Goal: Task Accomplishment & Management: Use online tool/utility

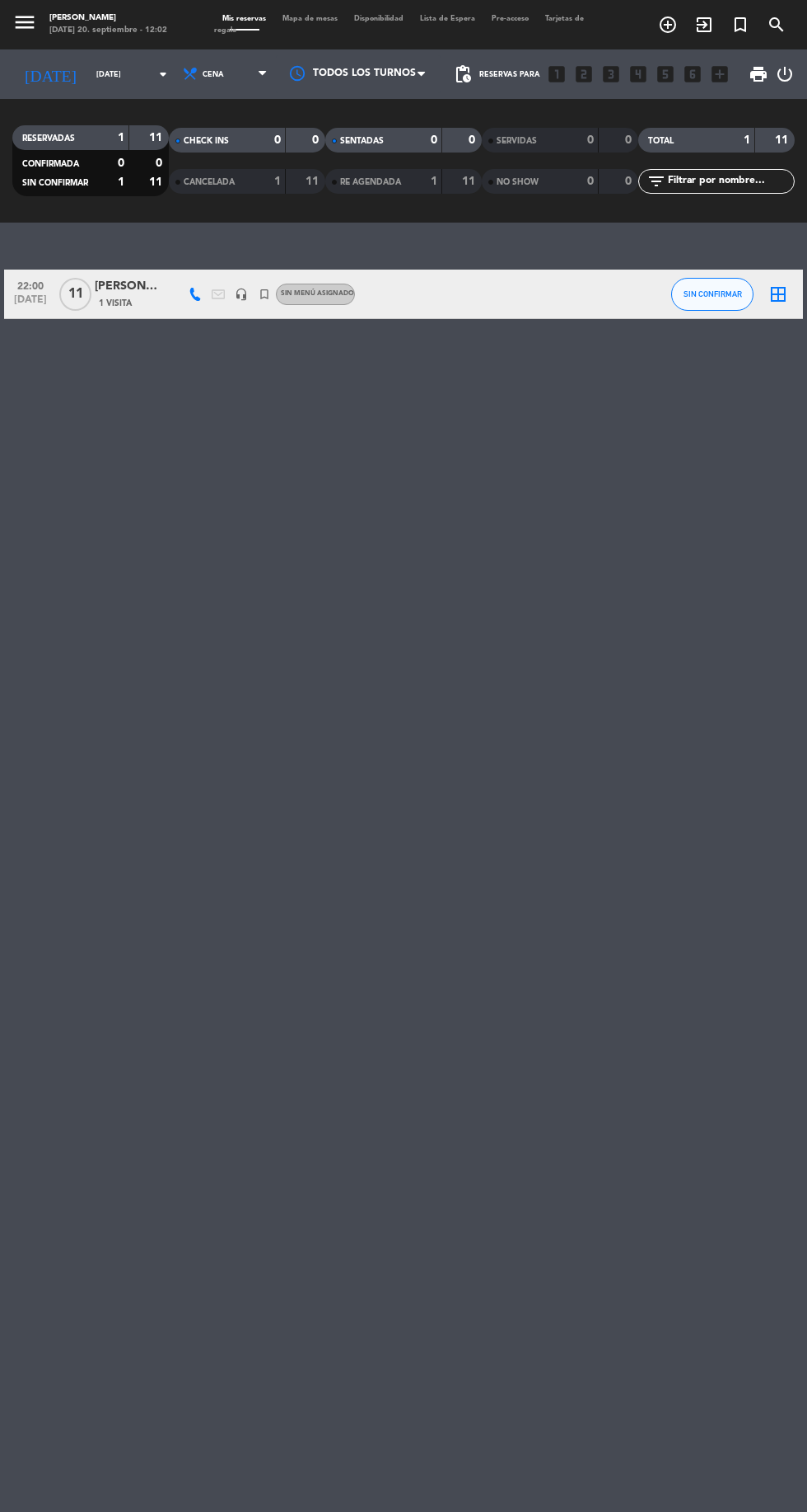
click at [115, 79] on input "[DATE]" at bounding box center [140, 74] width 104 height 26
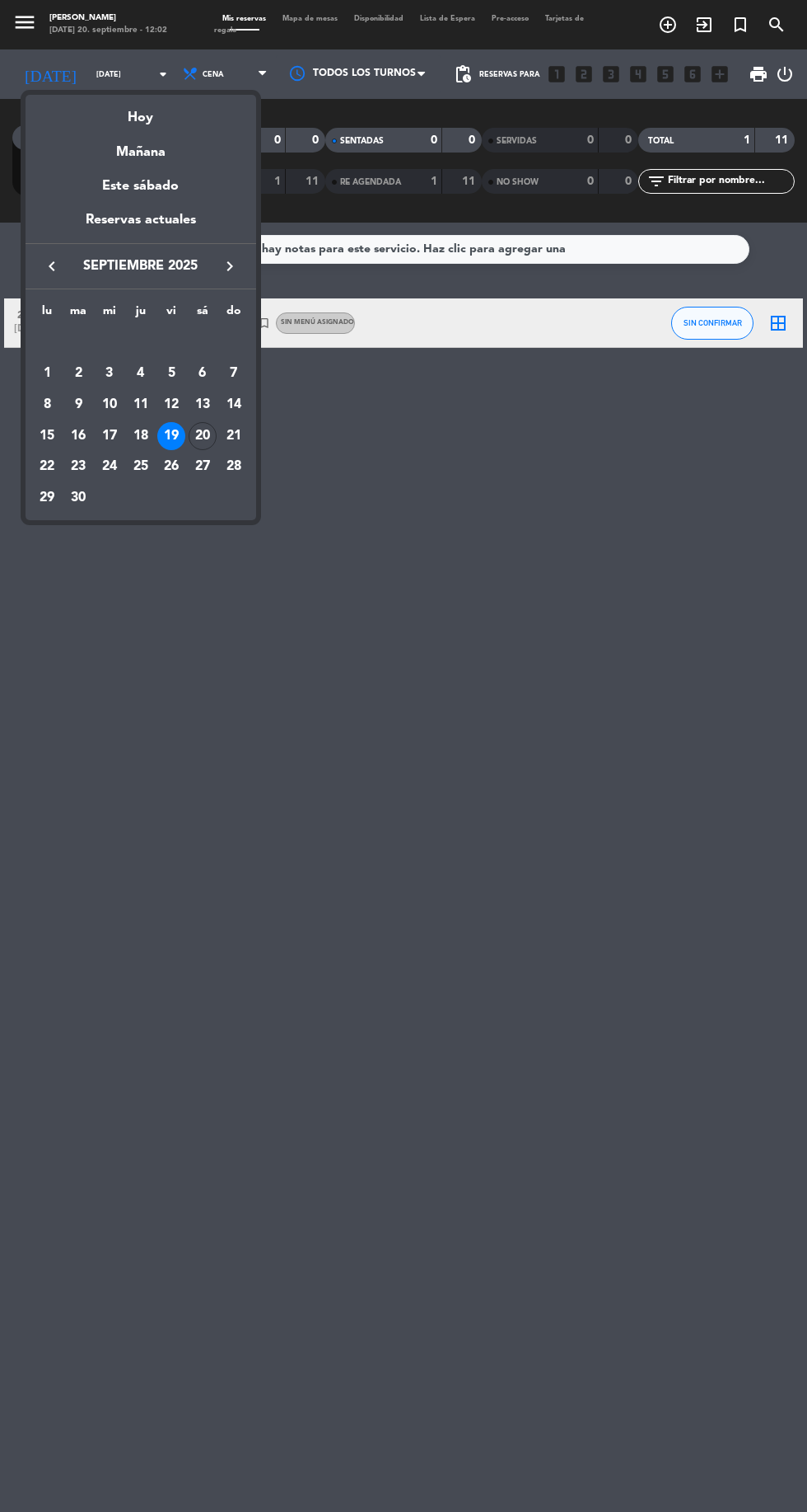
click at [224, 67] on div at bounding box center [403, 756] width 807 height 1512
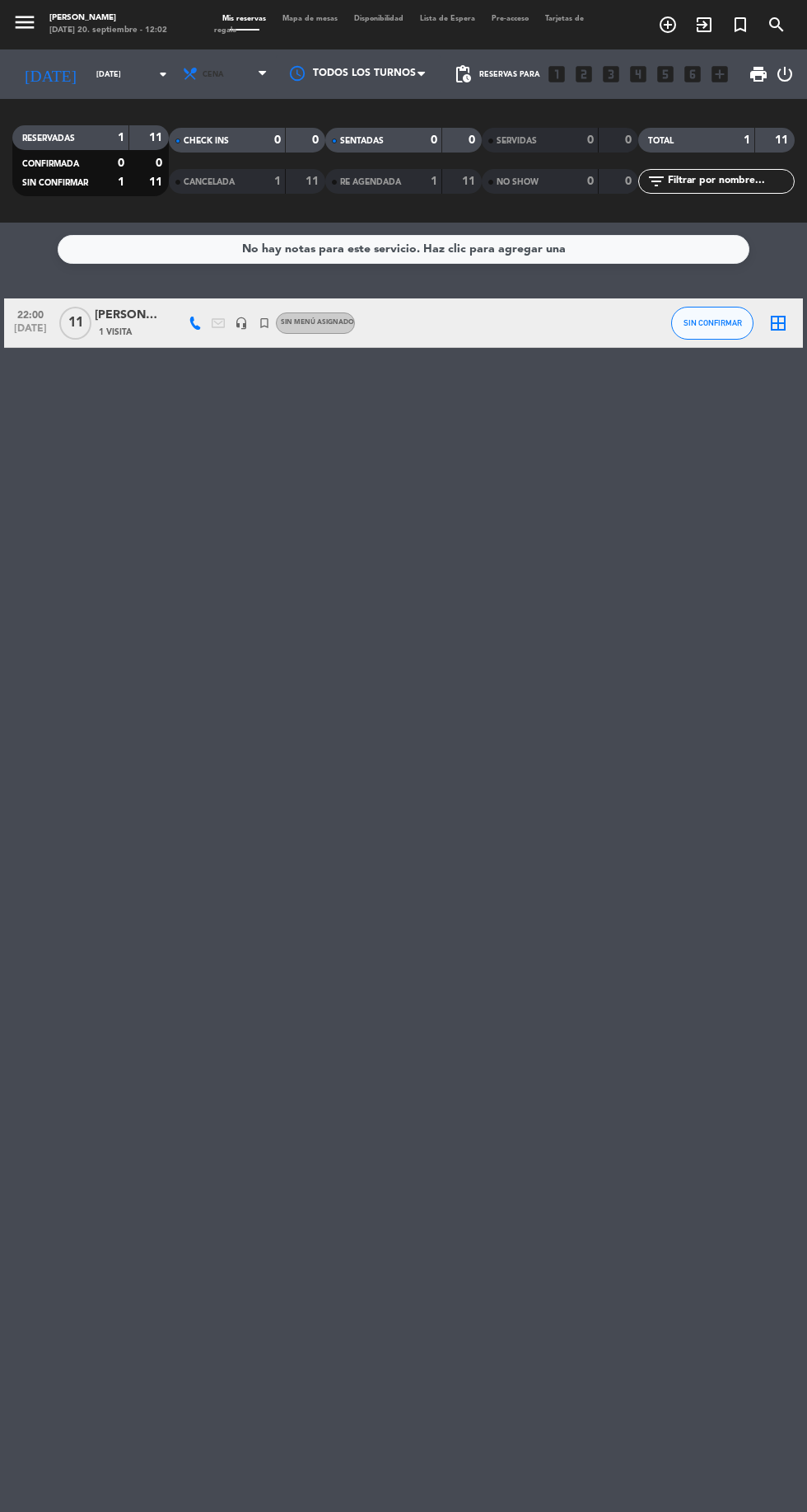
click at [212, 77] on span "Cena" at bounding box center [226, 74] width 99 height 37
click at [181, 106] on div "menu Rabieta [PERSON_NAME][DATE] 20. septiembre - 12:02 Mis reservas Mapa de me…" at bounding box center [403, 111] width 807 height 222
click at [91, 77] on input "[DATE]" at bounding box center [140, 74] width 104 height 26
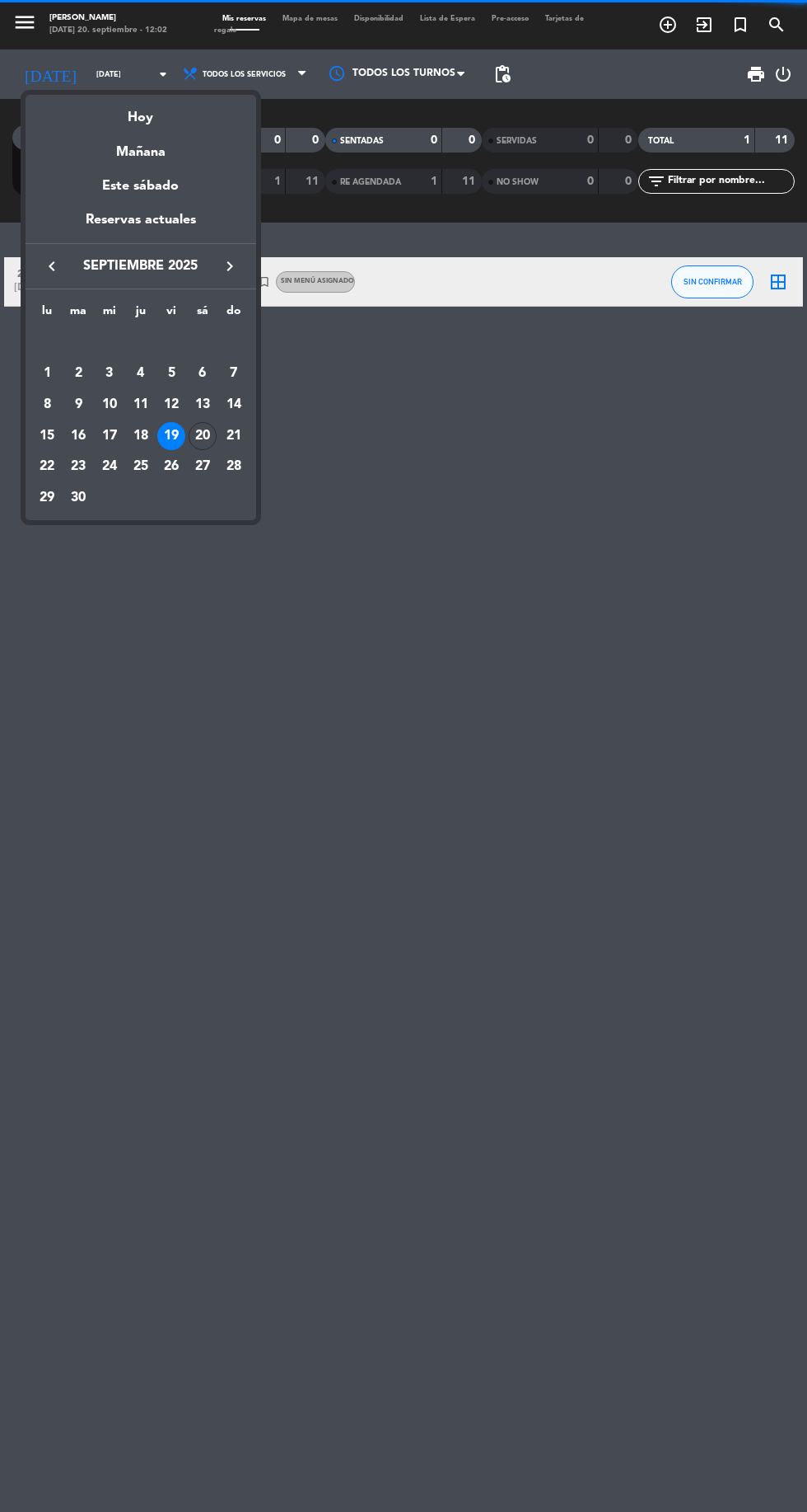
click at [140, 117] on div "Hoy" at bounding box center [141, 111] width 231 height 34
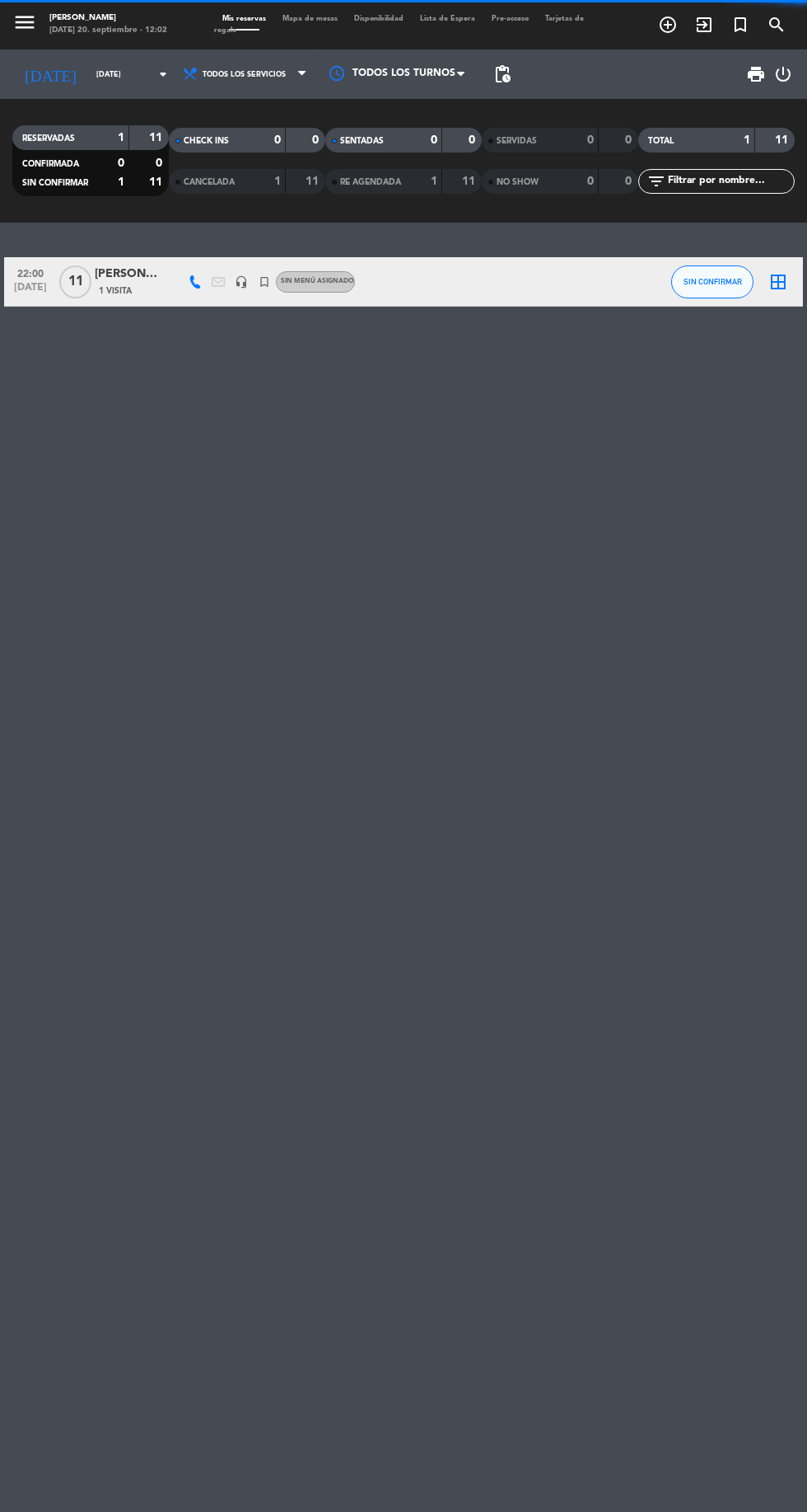
type input "[DATE]"
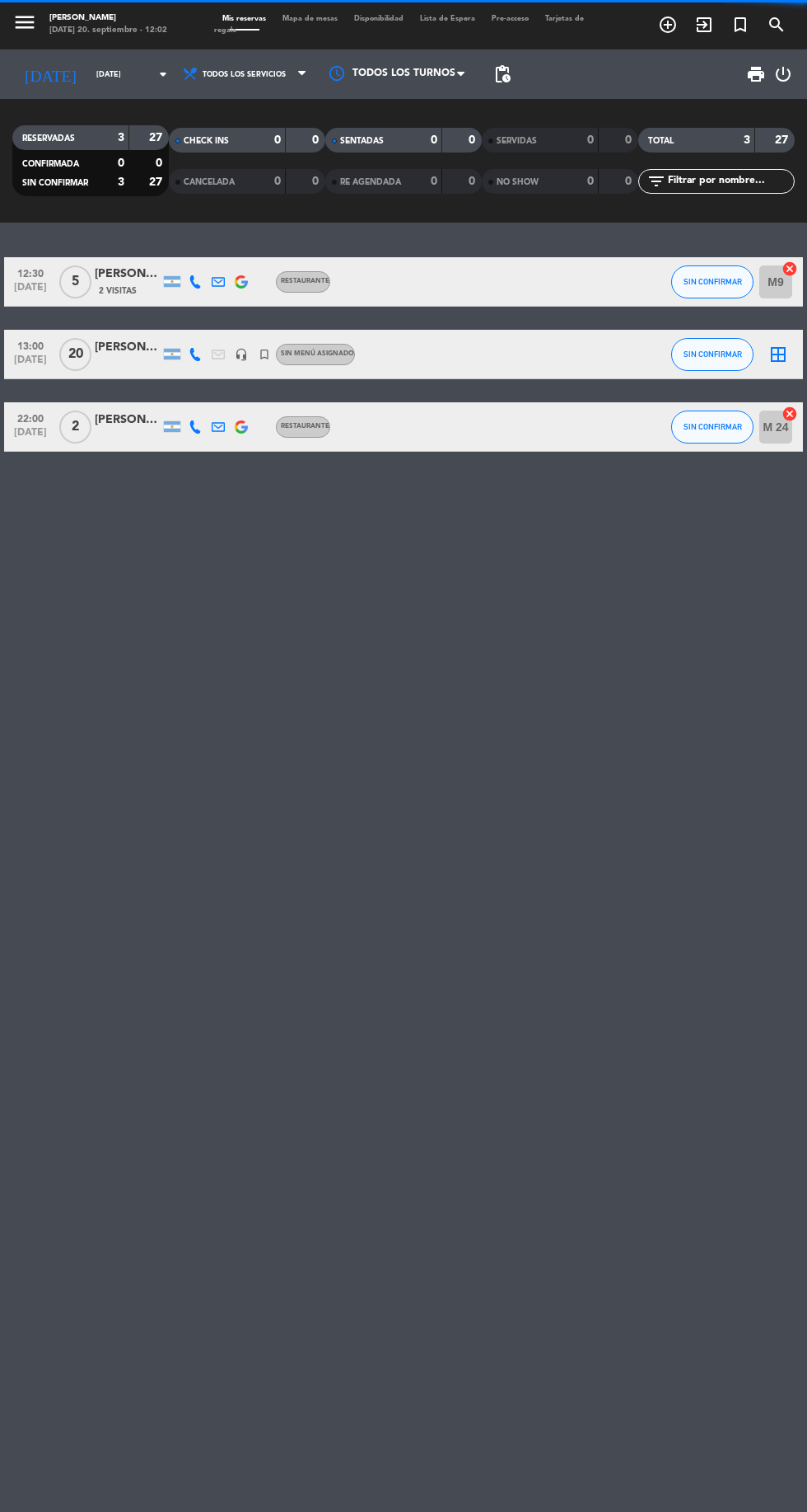
click at [88, 69] on input "[DATE]" at bounding box center [140, 74] width 104 height 26
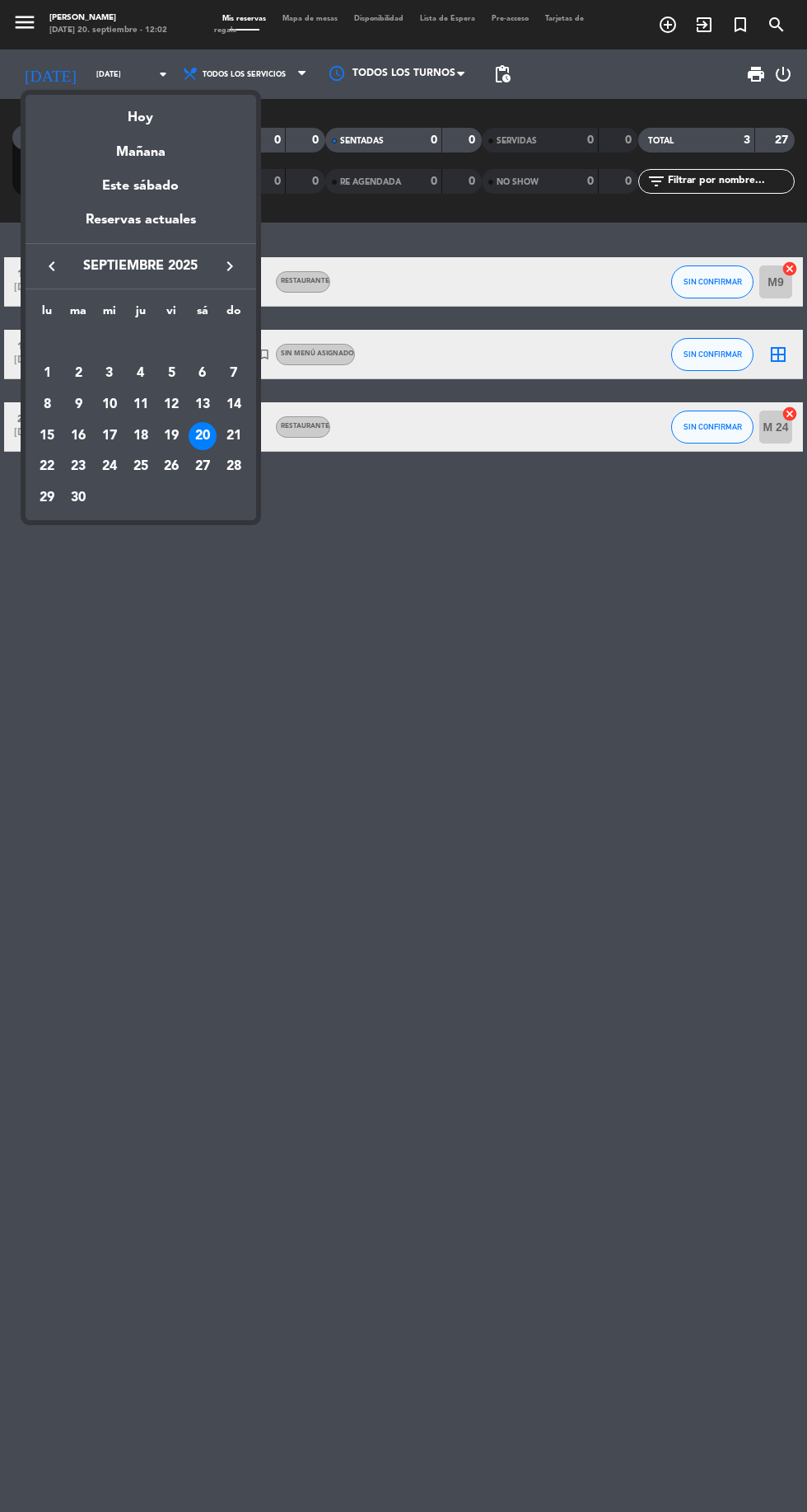
click at [125, 123] on div "Hoy" at bounding box center [141, 111] width 231 height 34
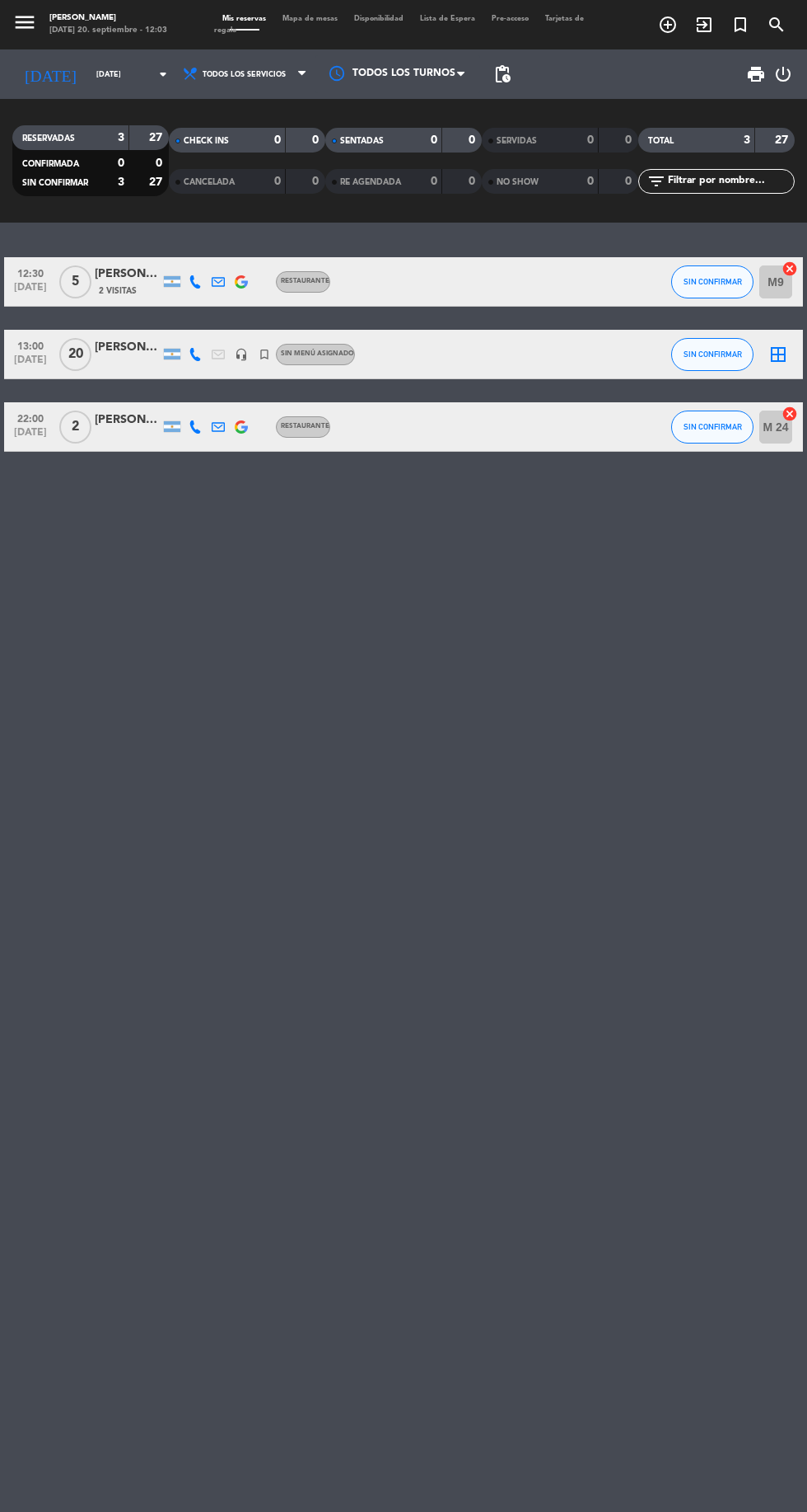
click at [217, 353] on icon at bounding box center [218, 354] width 13 height 13
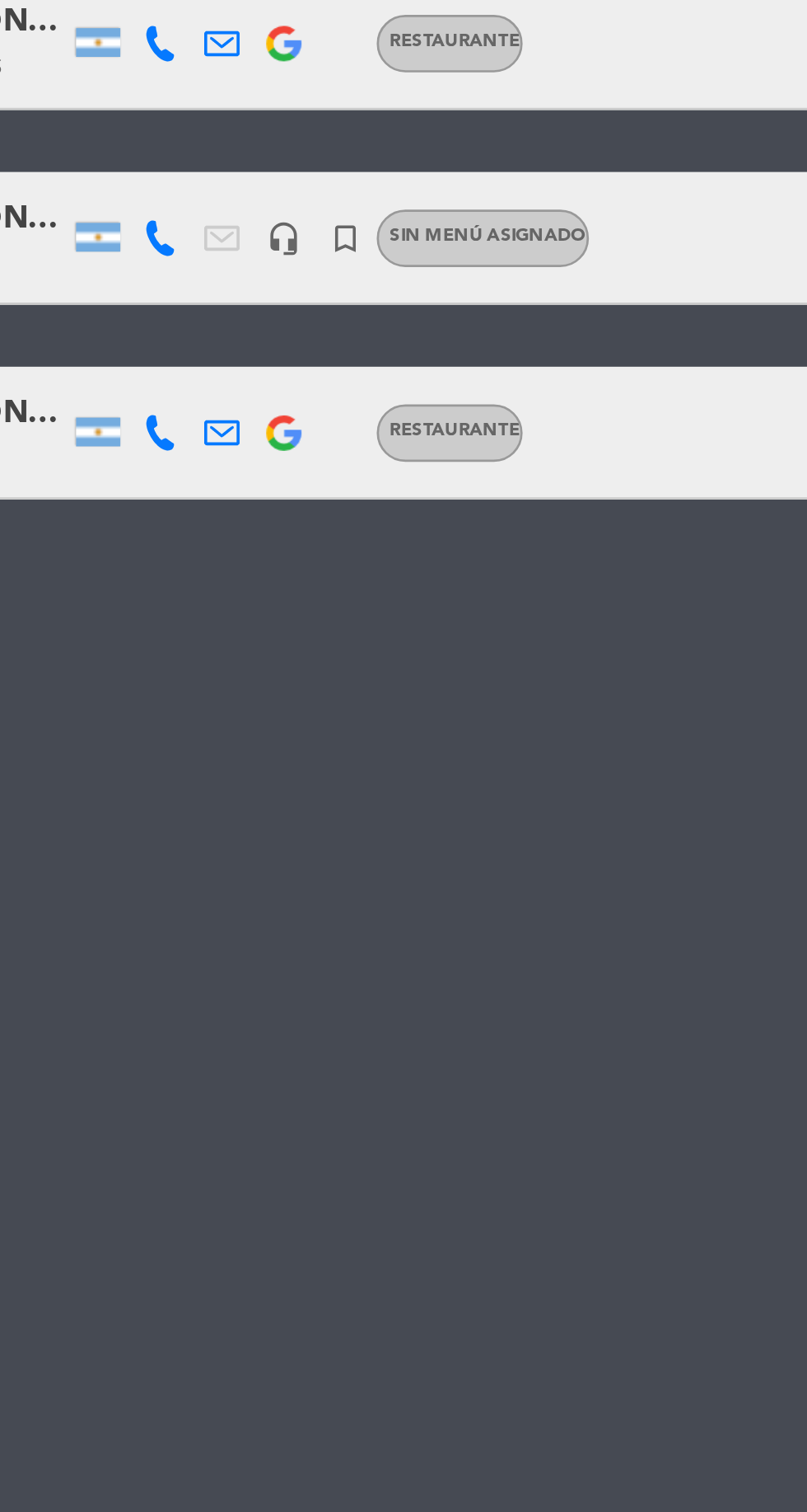
click at [192, 357] on icon at bounding box center [195, 354] width 13 height 13
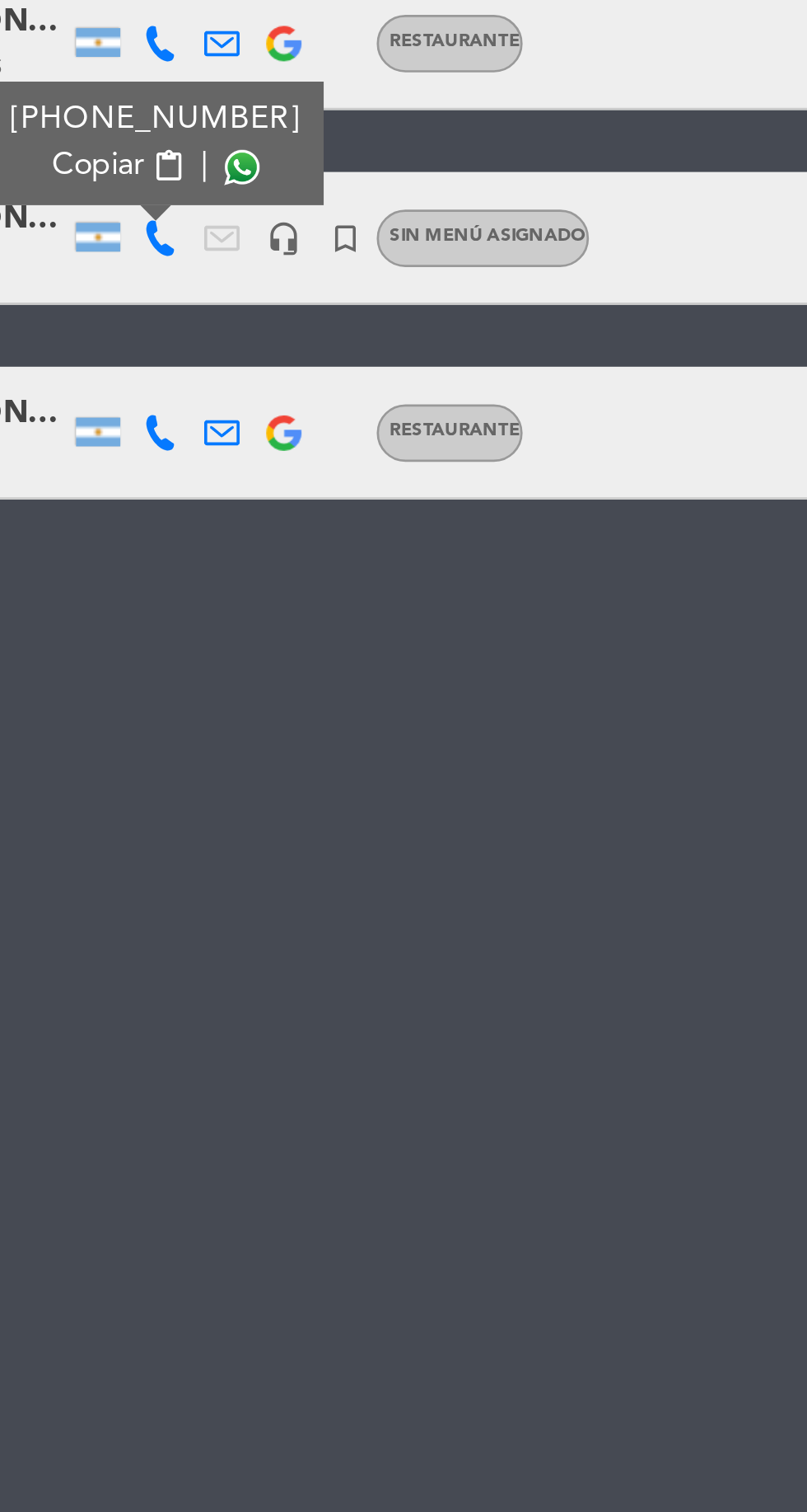
click at [226, 333] on span at bounding box center [226, 328] width 13 height 13
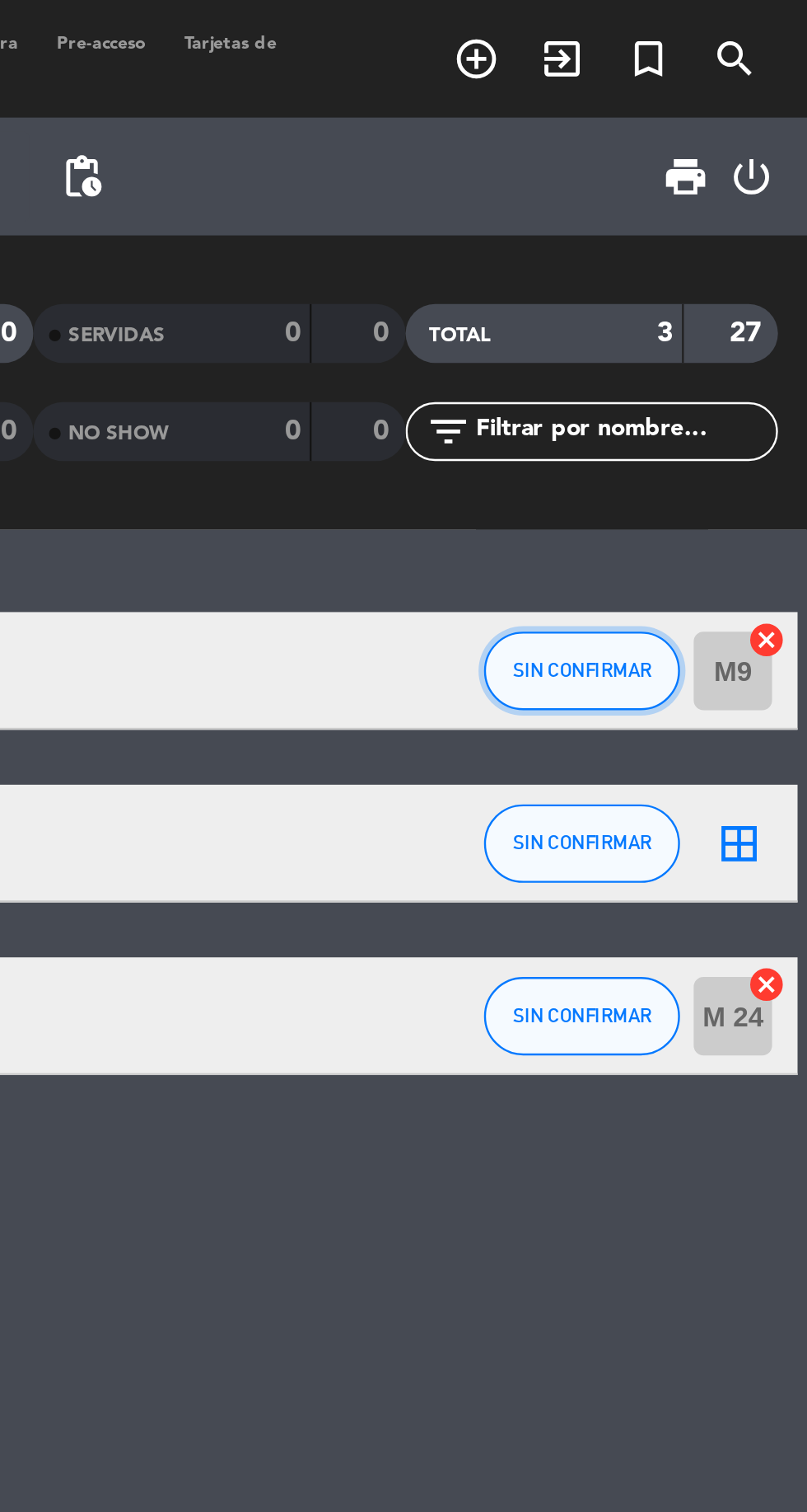
click at [721, 280] on span "SIN CONFIRMAR" at bounding box center [713, 281] width 59 height 9
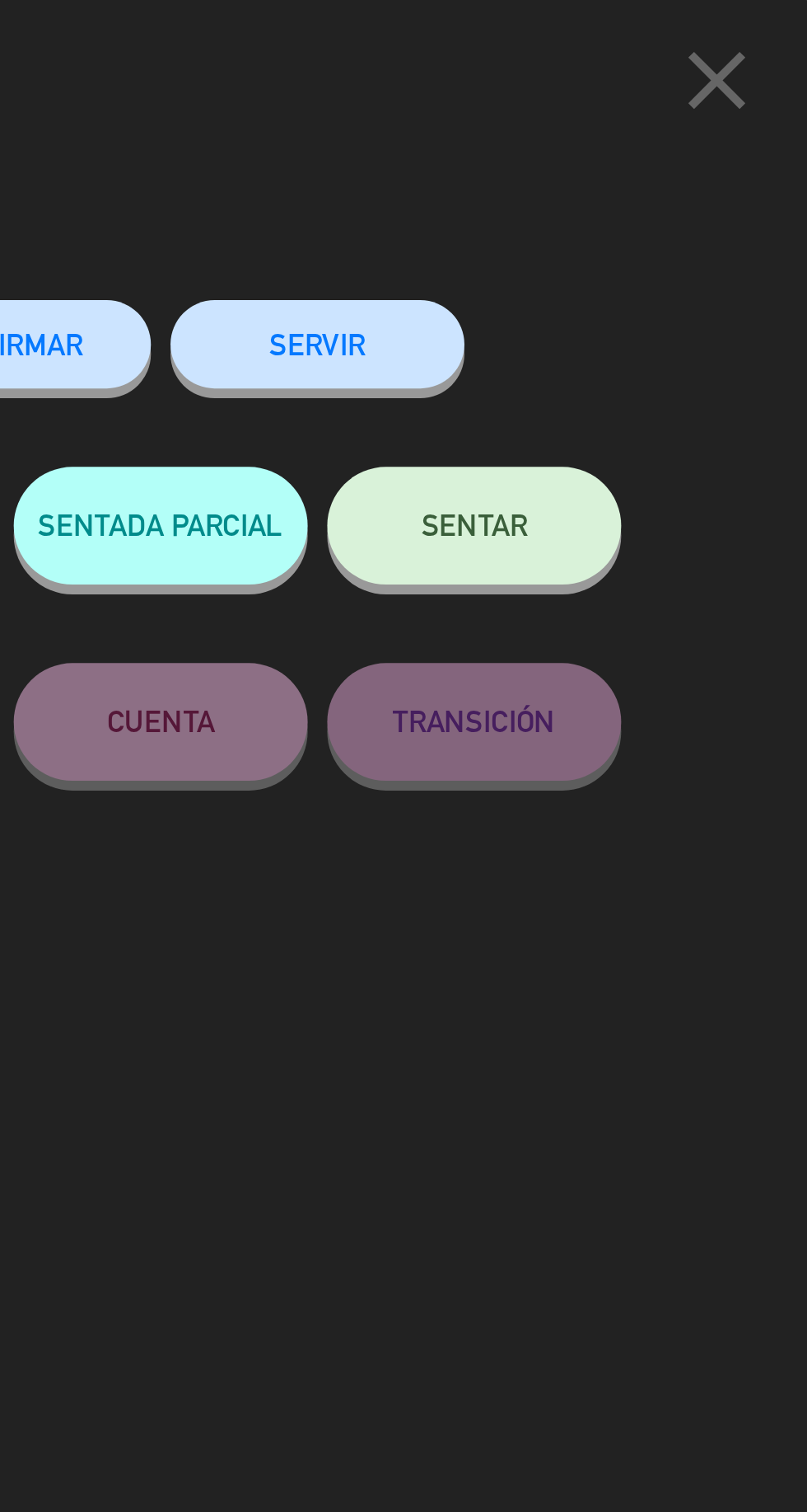
click at [639, 226] on button "SENTAR" at bounding box center [668, 220] width 123 height 49
